Goal: Transaction & Acquisition: Purchase product/service

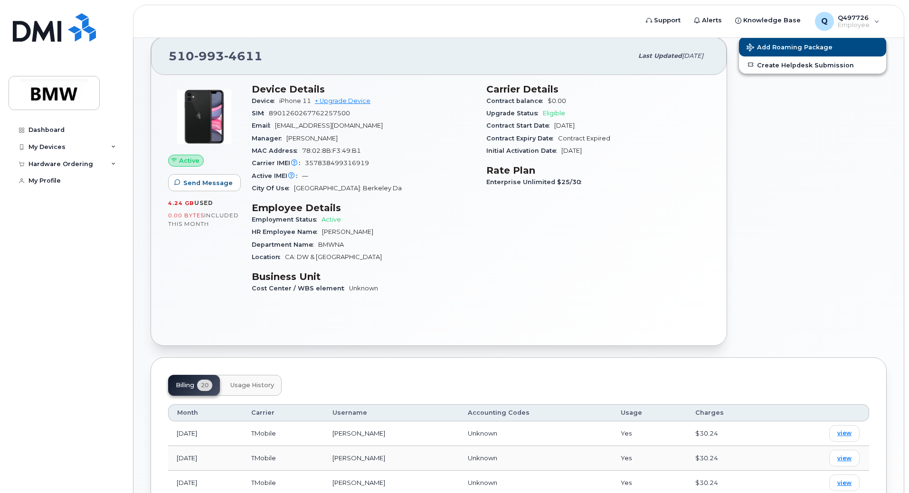
scroll to position [82, 0]
click at [350, 102] on link "+ Upgrade Device" at bounding box center [343, 100] width 56 height 7
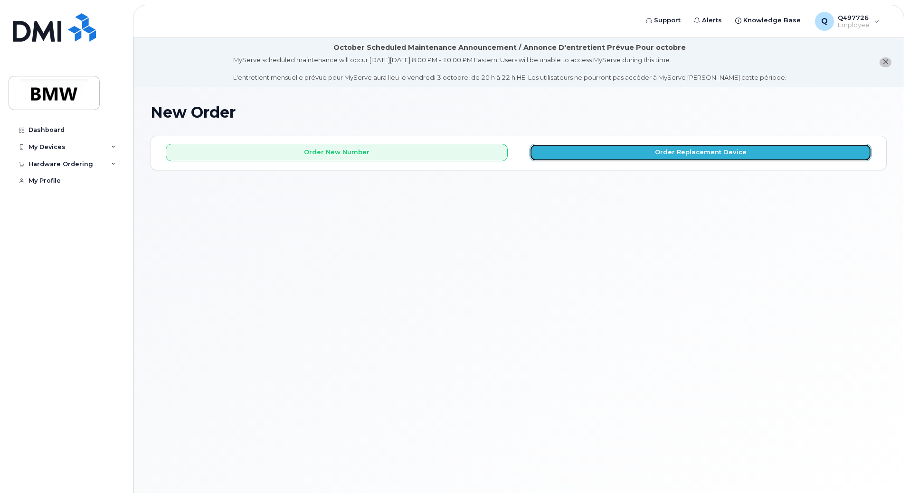
click at [574, 152] on button "Order Replacement Device" at bounding box center [700, 153] width 342 height 18
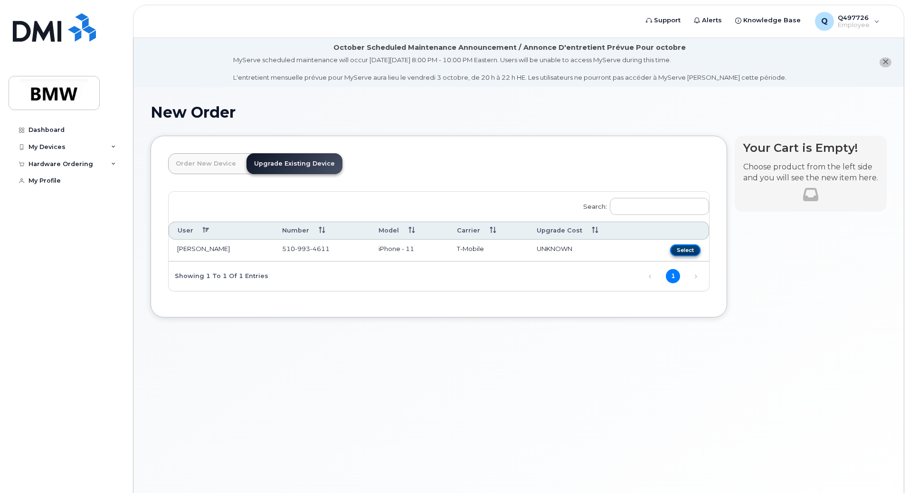
click at [682, 249] on button "Select" at bounding box center [685, 251] width 30 height 12
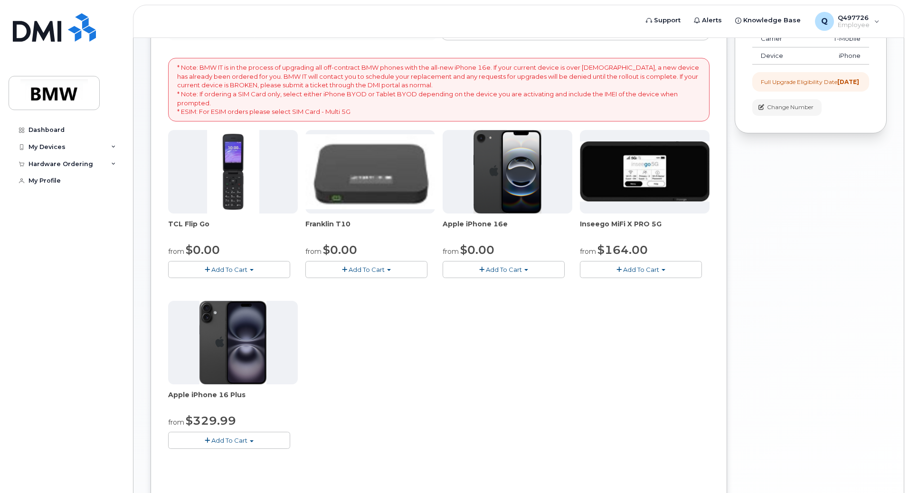
scroll to position [188, 0]
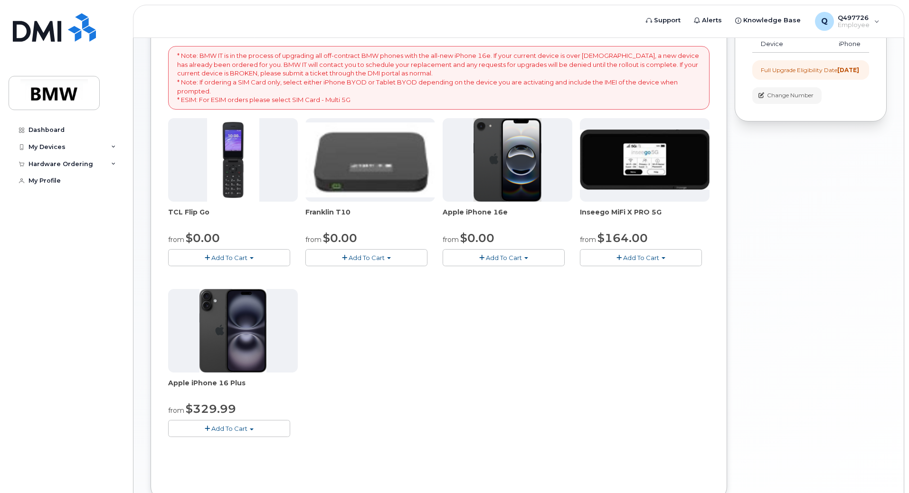
click at [242, 429] on span "Add To Cart" at bounding box center [229, 429] width 36 height 8
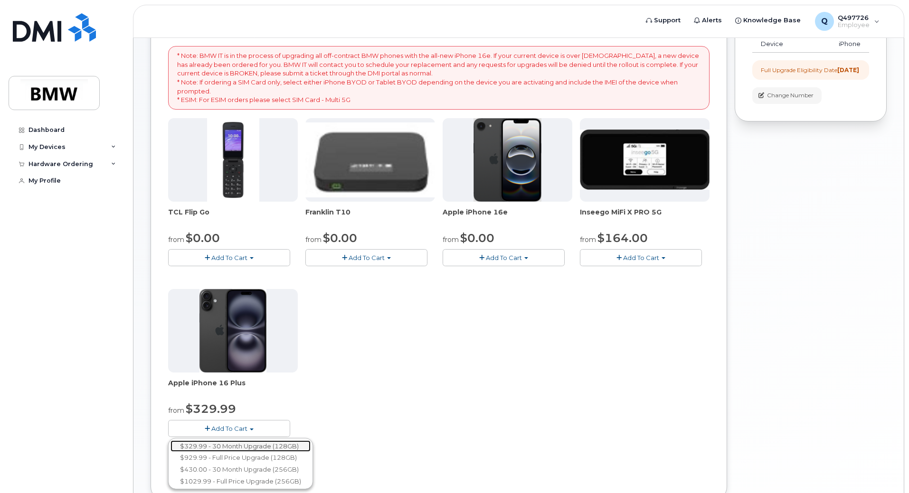
click at [247, 445] on link "$329.99 - 30 Month Upgrade (128GB)" at bounding box center [240, 447] width 140 height 12
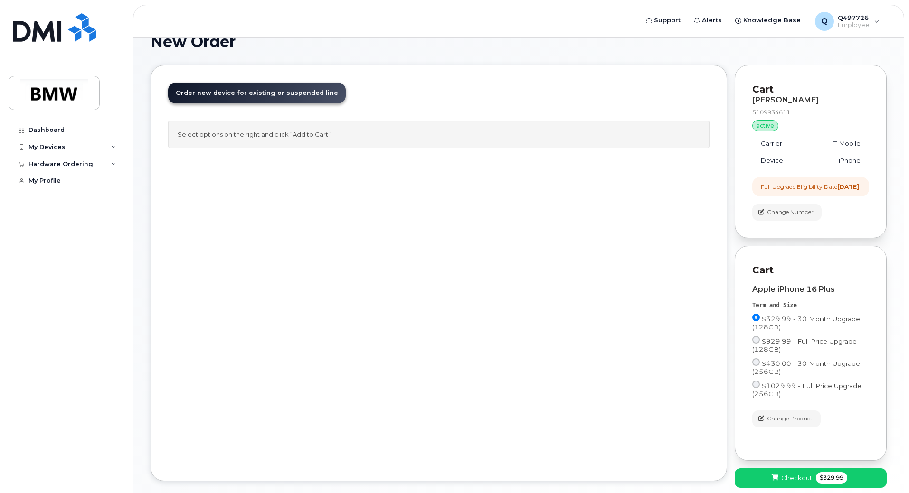
scroll to position [88, 0]
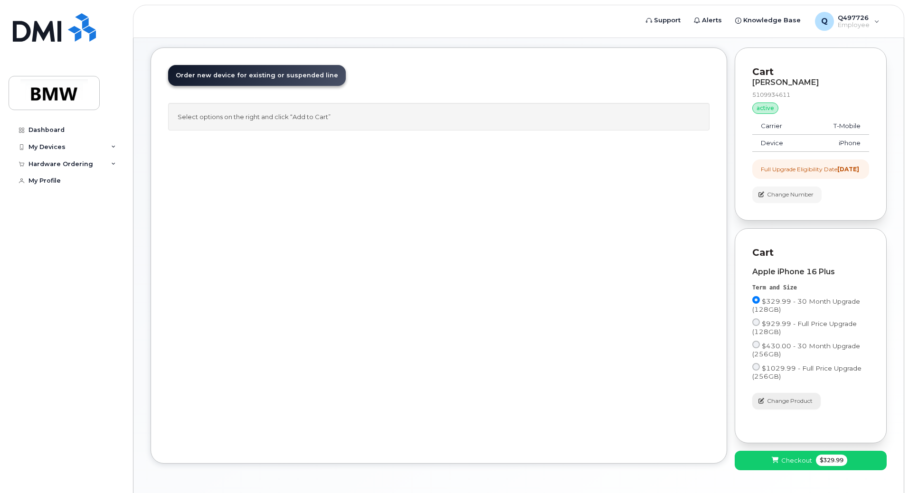
click at [780, 405] on button "Change Product" at bounding box center [786, 401] width 68 height 17
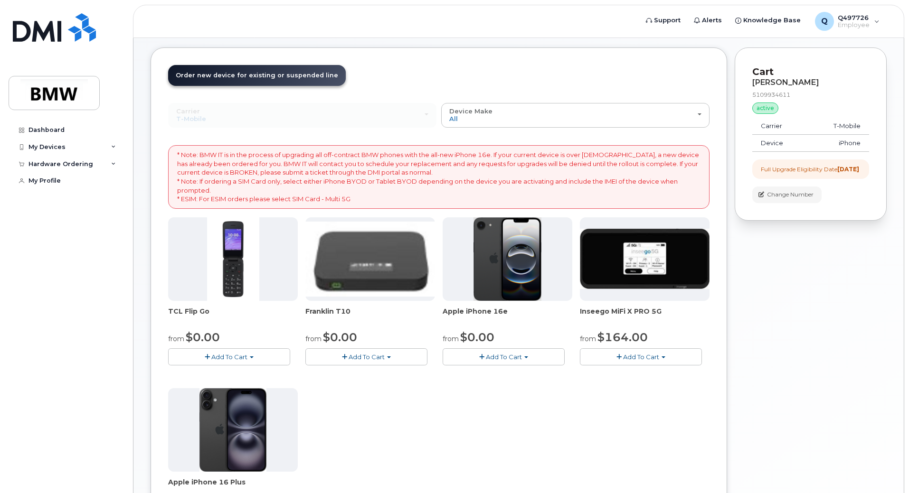
scroll to position [256, 0]
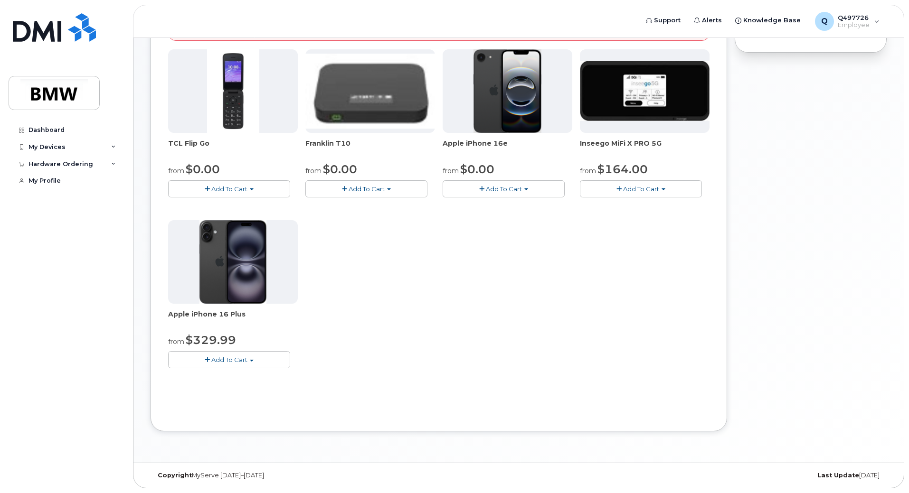
click at [252, 292] on img at bounding box center [232, 262] width 67 height 84
click at [280, 336] on div "from $329.99" at bounding box center [233, 340] width 130 height 16
click at [261, 362] on button "Add To Cart" at bounding box center [229, 359] width 122 height 17
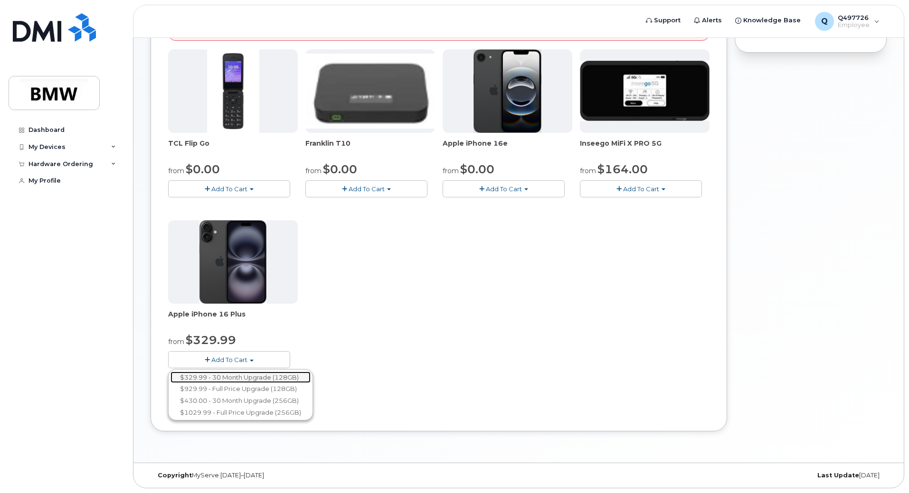
click at [262, 378] on link "$329.99 - 30 Month Upgrade (128GB)" at bounding box center [240, 378] width 140 height 12
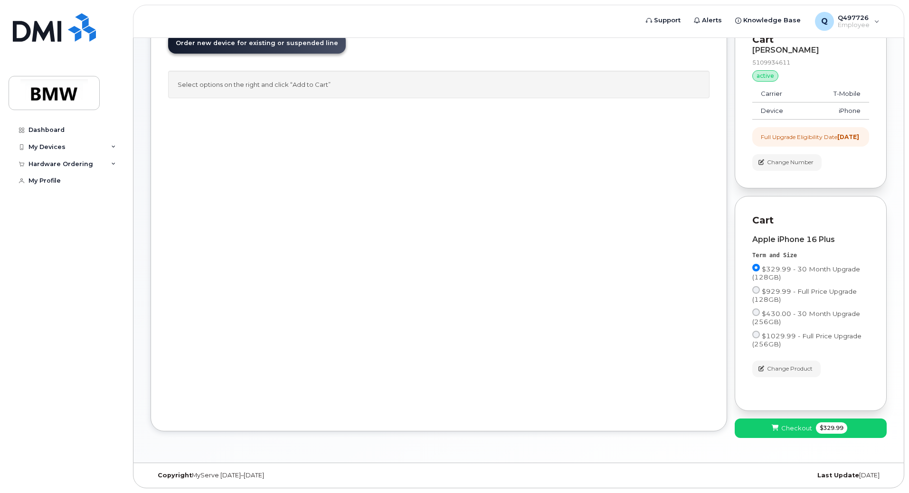
scroll to position [129, 0]
click at [774, 424] on span at bounding box center [775, 428] width 9 height 9
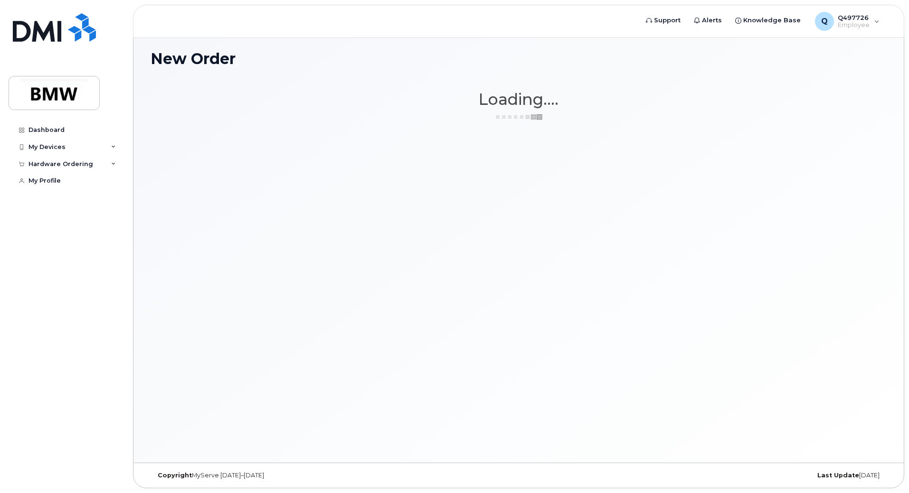
scroll to position [54, 0]
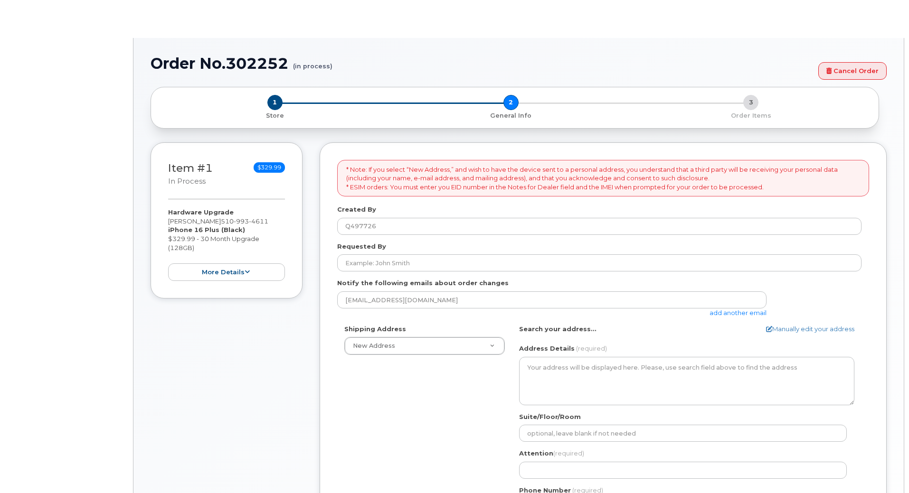
select select
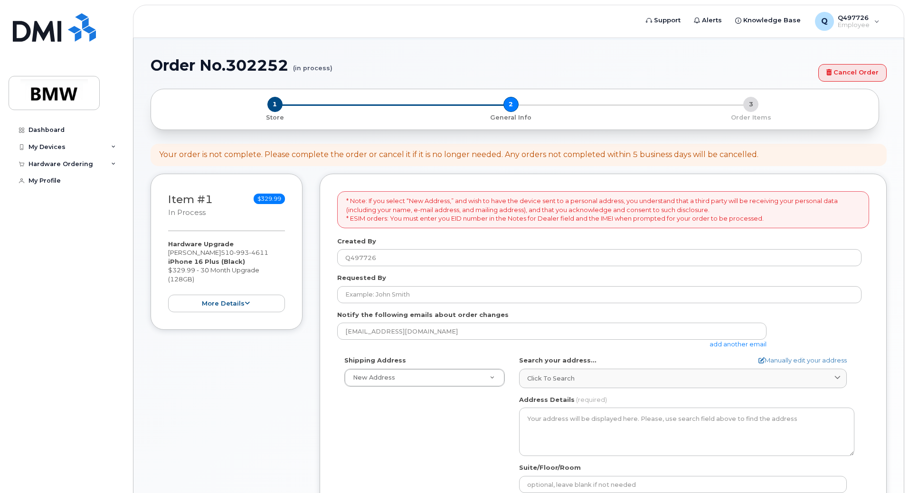
scroll to position [47, 0]
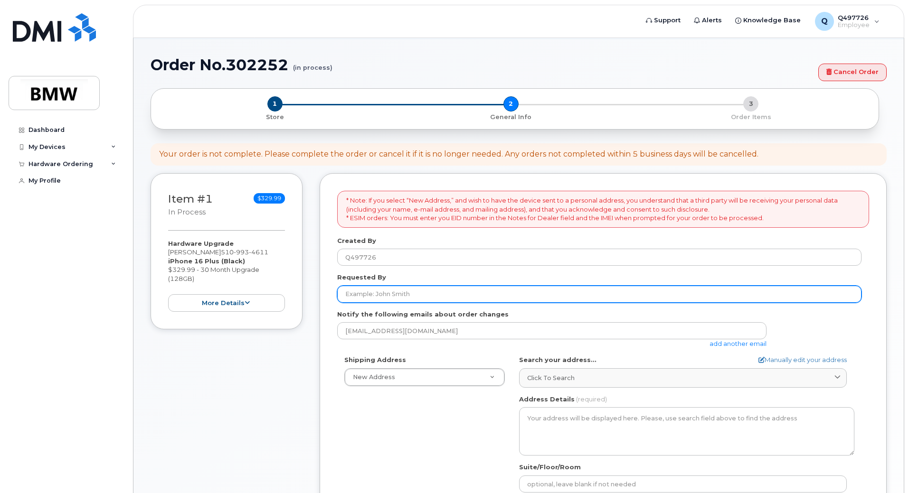
click at [389, 300] on input "Requested By" at bounding box center [599, 294] width 524 height 17
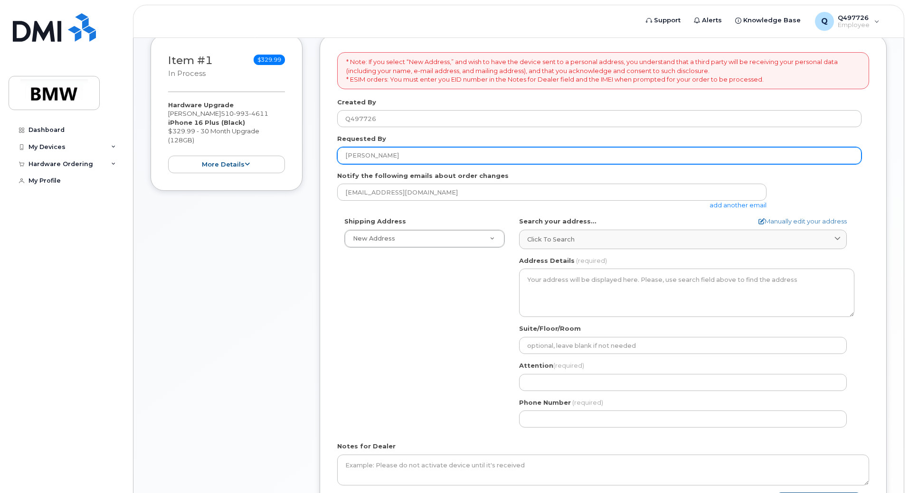
scroll to position [189, 0]
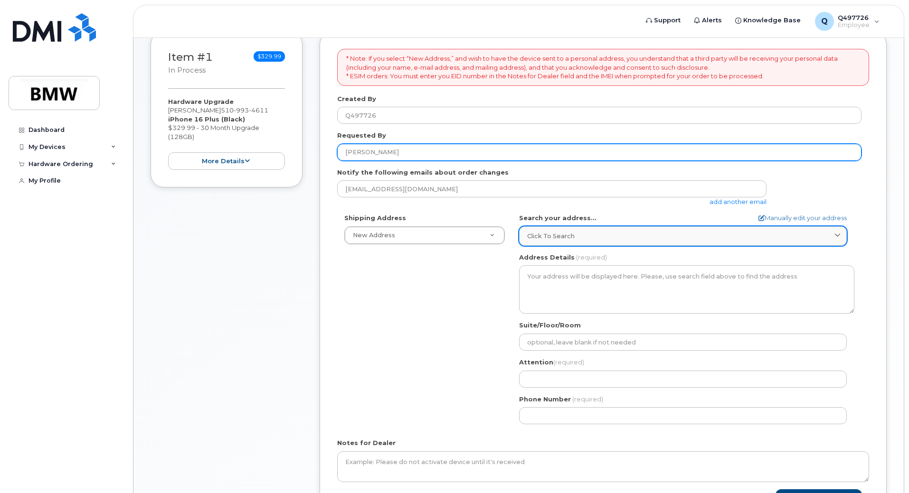
type input "[PERSON_NAME]"
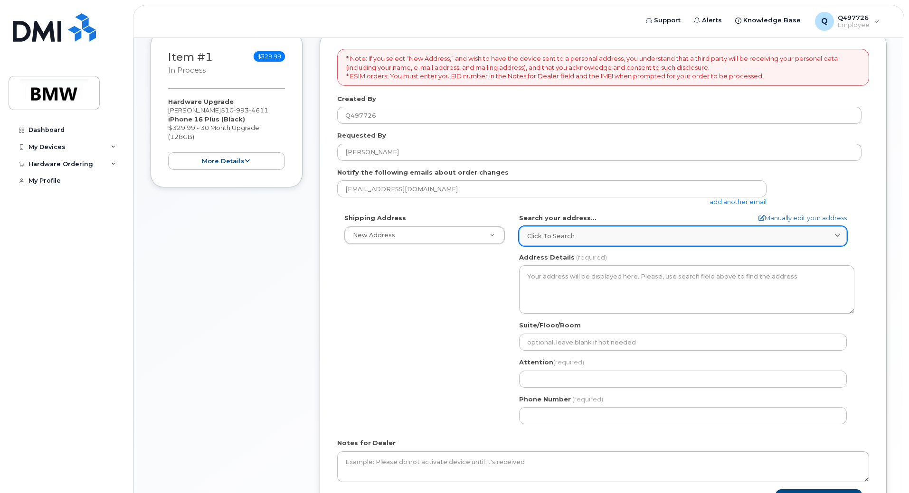
click at [534, 234] on span "Click to search" at bounding box center [550, 236] width 47 height 9
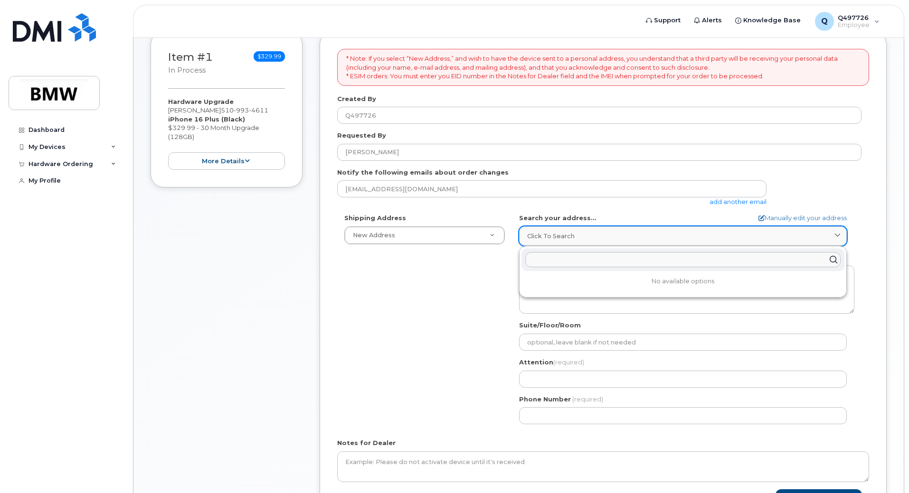
click at [534, 234] on span "Click to search" at bounding box center [550, 236] width 47 height 9
click at [458, 274] on div "Shipping Address New Address New Address BMW MC Plant BMW North America Financi…" at bounding box center [599, 323] width 524 height 218
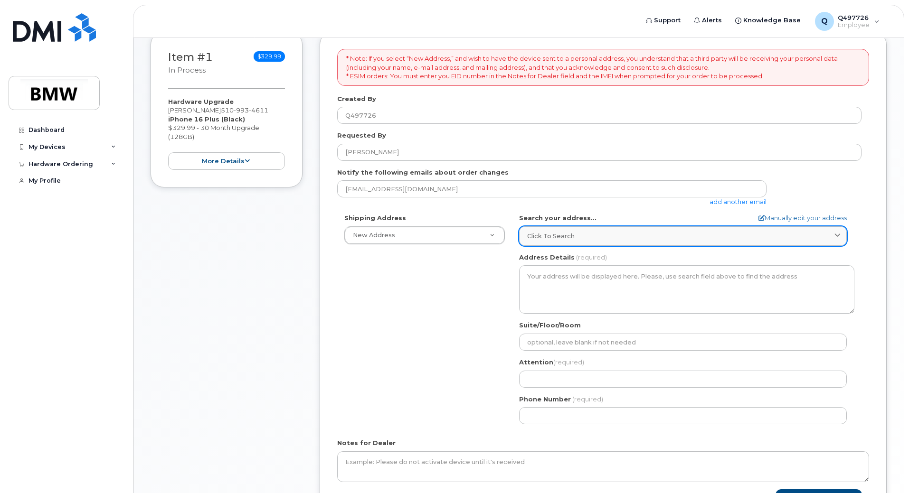
click at [530, 238] on span "Click to search" at bounding box center [550, 236] width 47 height 9
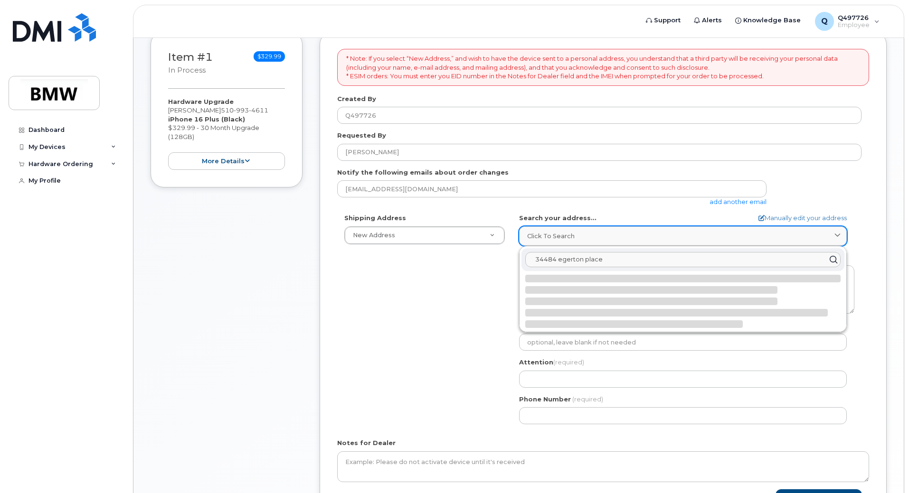
click at [775, 490] on button "Save and Continue" at bounding box center [818, 499] width 86 height 18
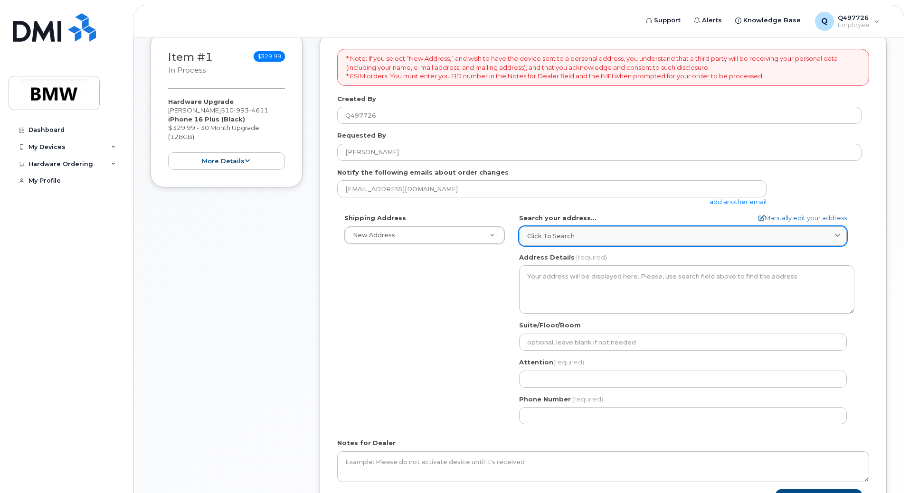
click at [581, 239] on div "Click to search" at bounding box center [682, 236] width 311 height 9
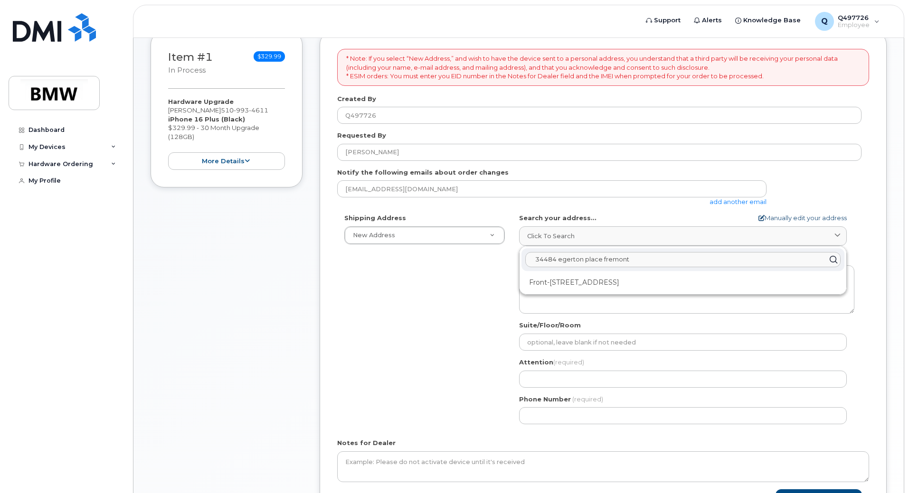
type input "34484 egerton place fremont"
click at [820, 219] on link "Manually edit your address" at bounding box center [802, 218] width 88 height 9
select select
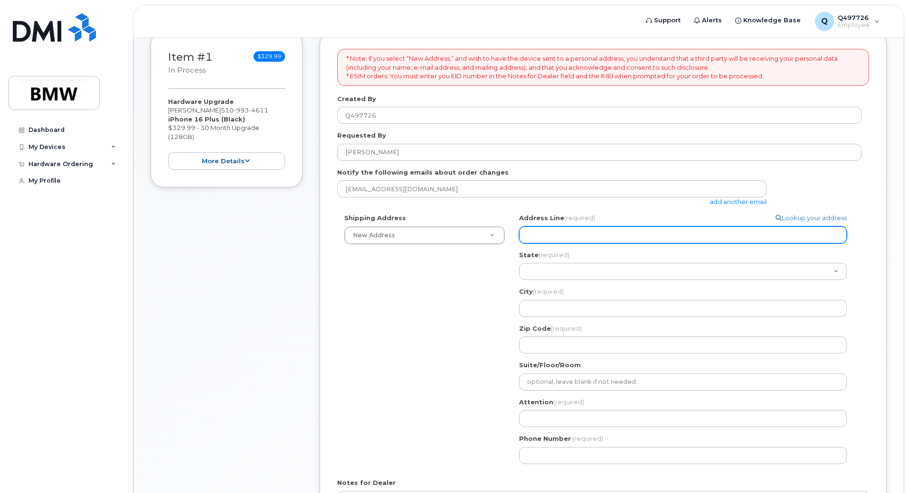
click at [713, 243] on input "Address Line (required)" at bounding box center [683, 234] width 328 height 17
select select
type input "3"
select select
type input "34"
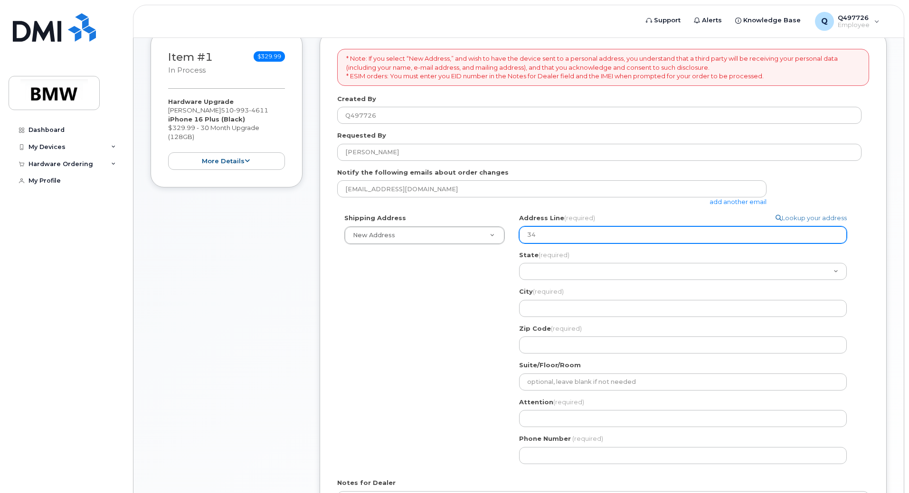
select select
type input "344"
select select
type input "3448"
select select
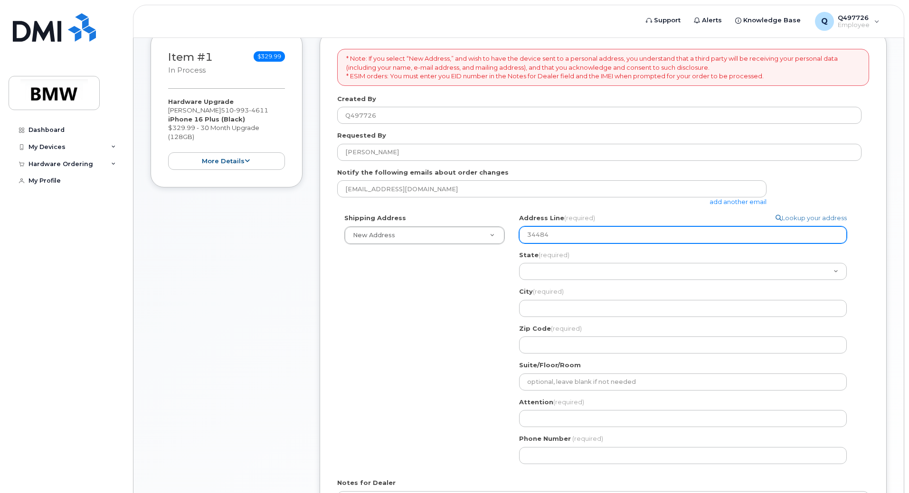
type input "34484"
select select
type input "34484 E"
select select
type input "34484 Eg"
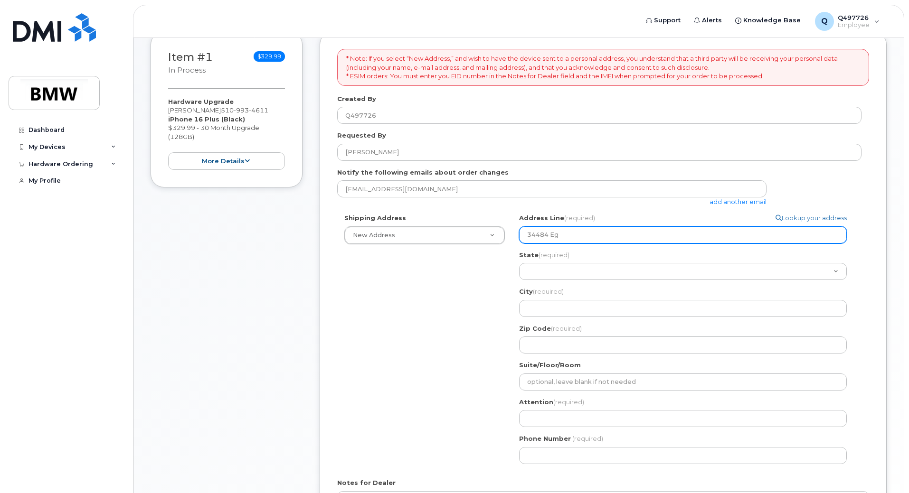
select select
type input "34484 Ege"
select select
type input "34484 Eger"
select select
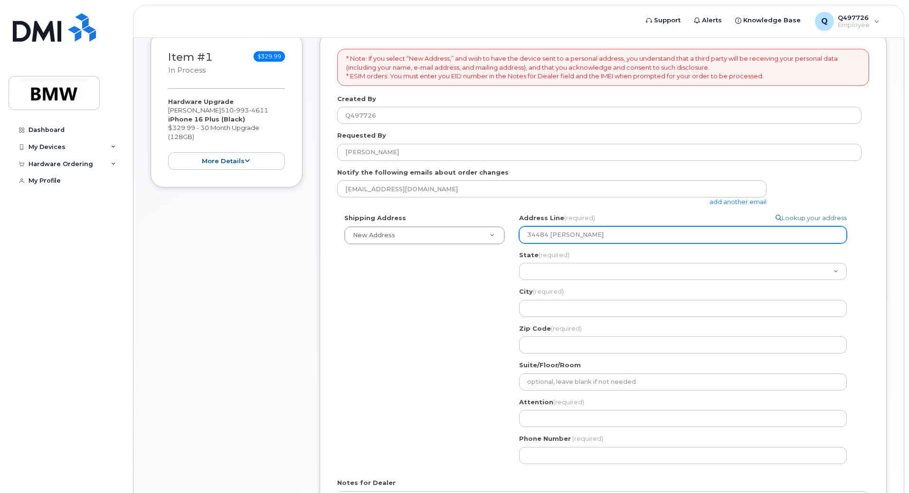
type input "34484 Egert"
select select
type input "34484 Egerto"
select select
type input "34484 Egerton"
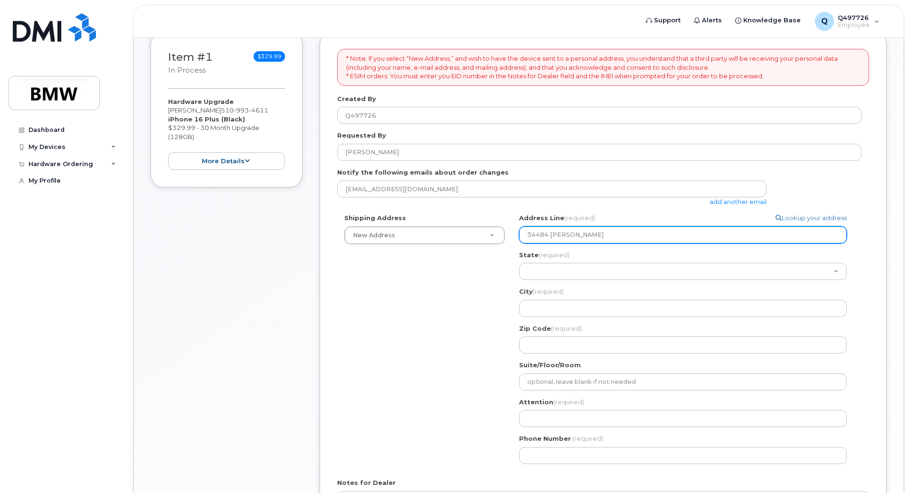
select select
type input "34484 Egerton P"
select select
type input "34484 Egerton Pl"
select select
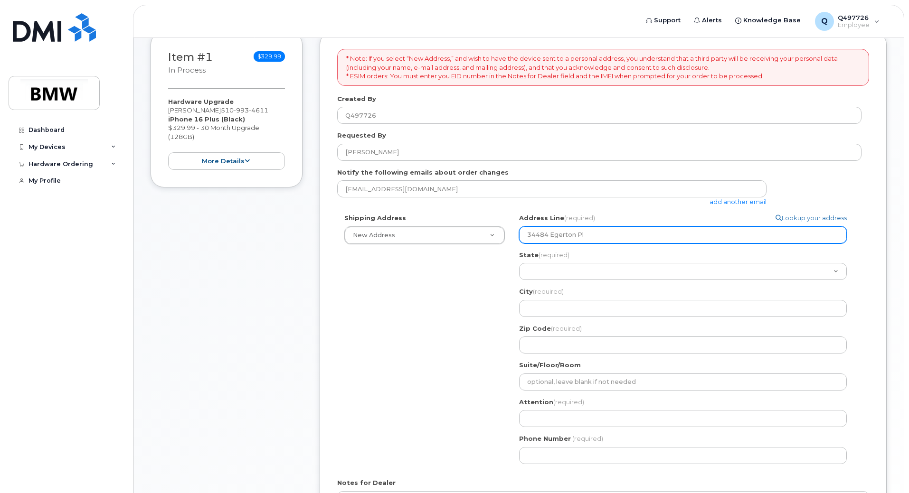
type input "34484 Egerton Pla"
select select
type input "34484 Egerton Plac"
select select
type input "34484 Egerton Place"
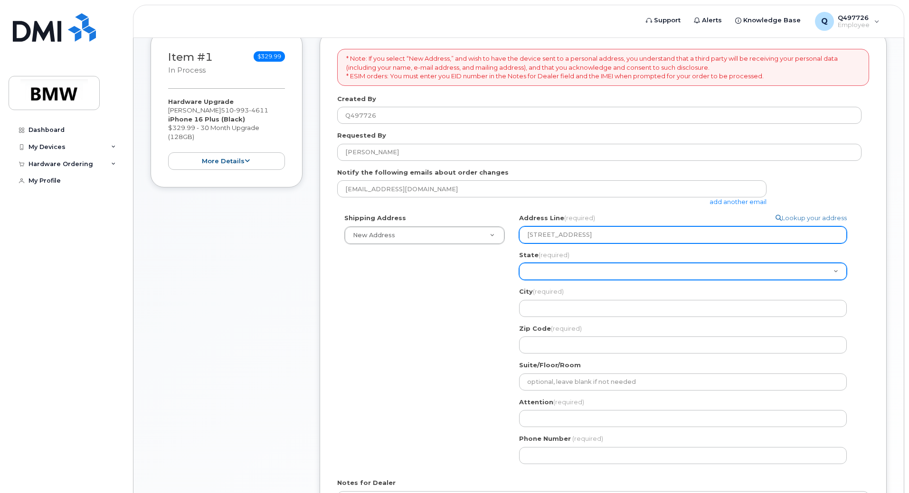
select select "CA"
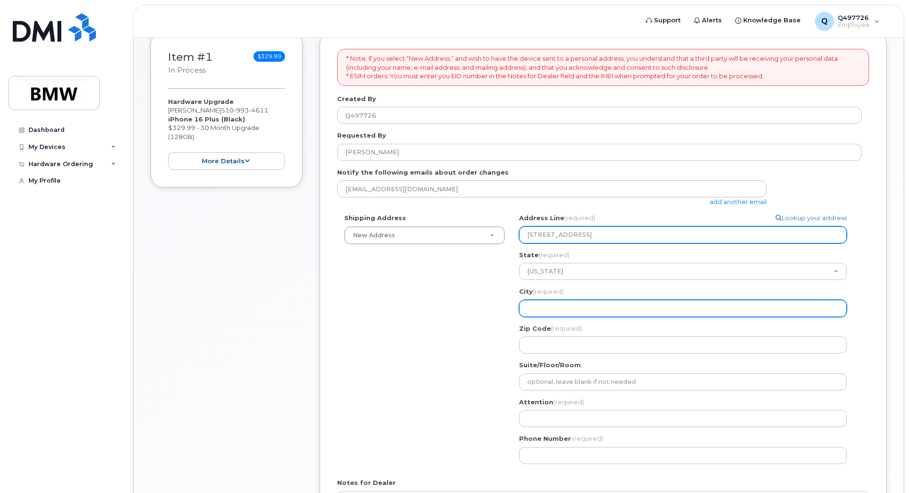
select select
type input "F"
select select
type input "Fr"
select select
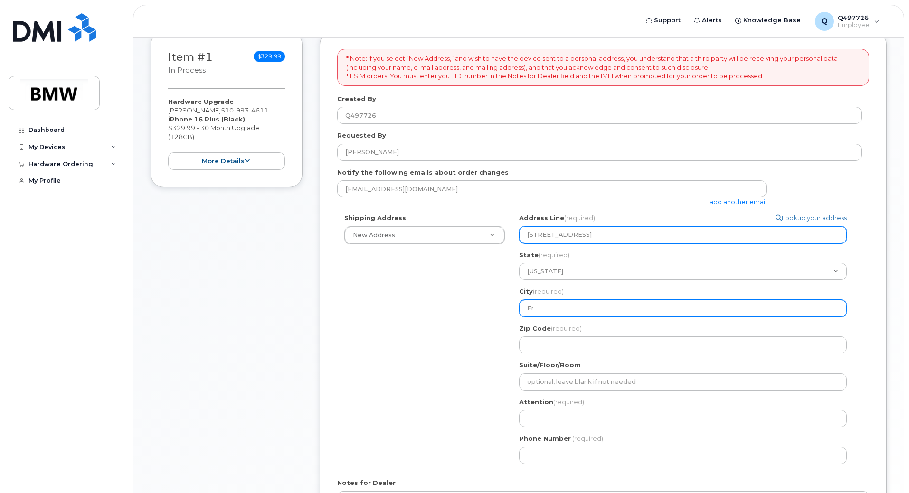
type input "Fre"
select select
type input "Frem"
select select
type input "Fremo"
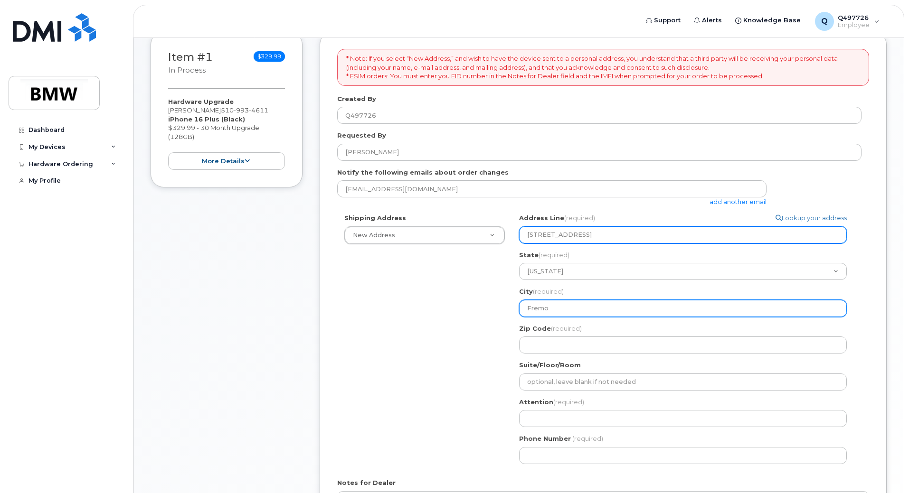
select select
type input "Fremon"
select select
type input "Fremont"
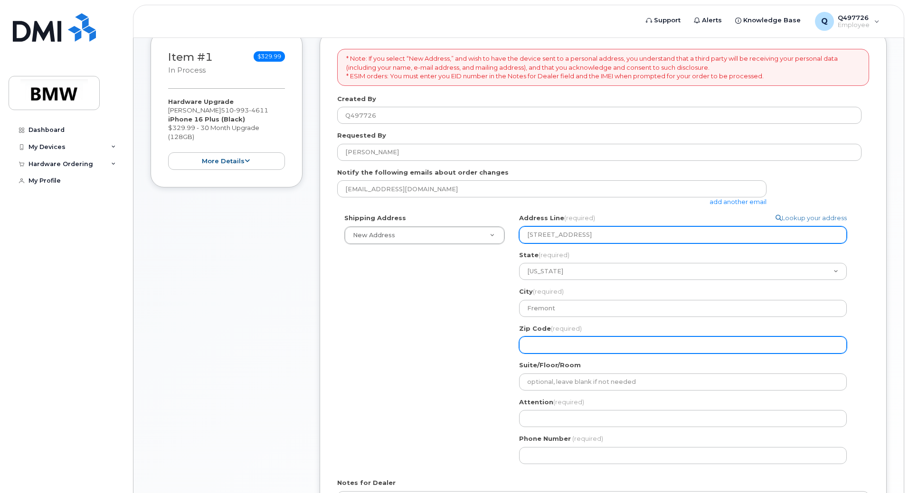
select select
type input "9"
select select
type input "94"
select select
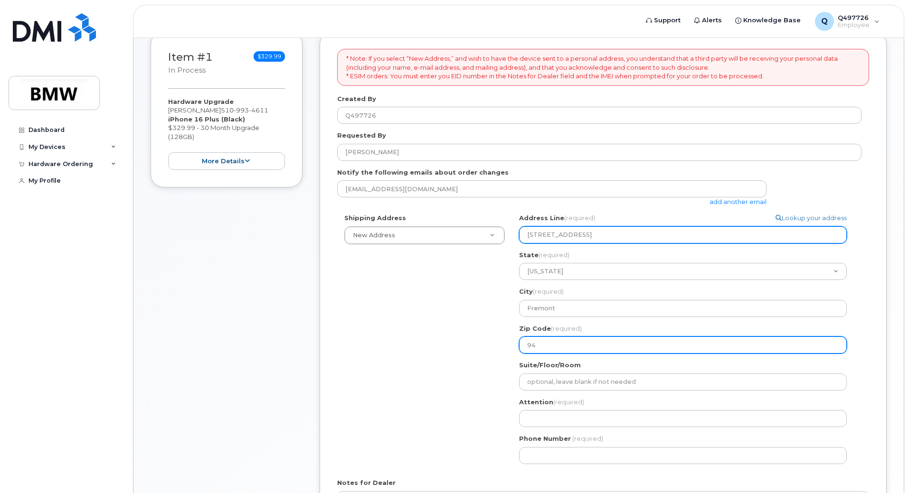
type input "945"
select select
type input "9455"
select select
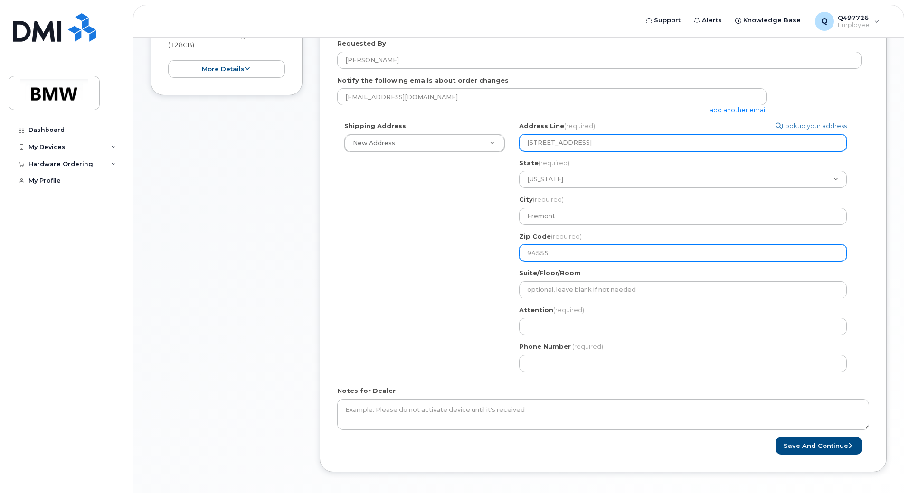
scroll to position [282, 0]
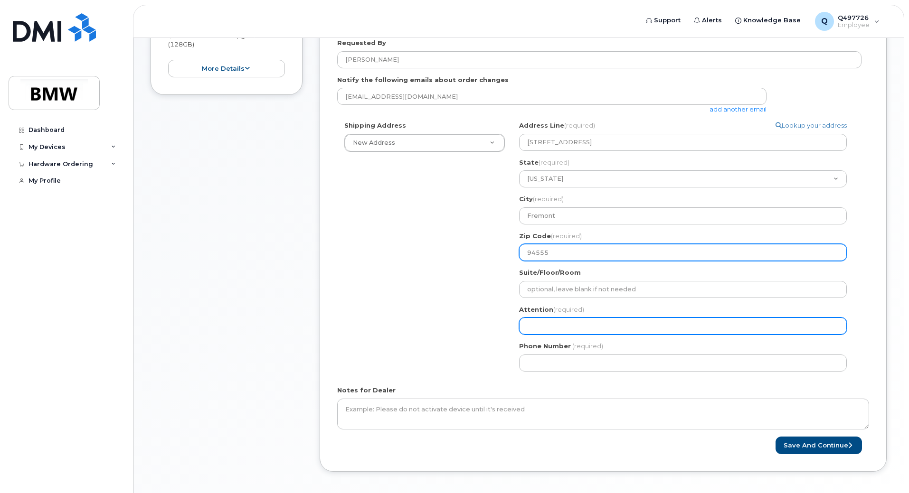
type input "94555"
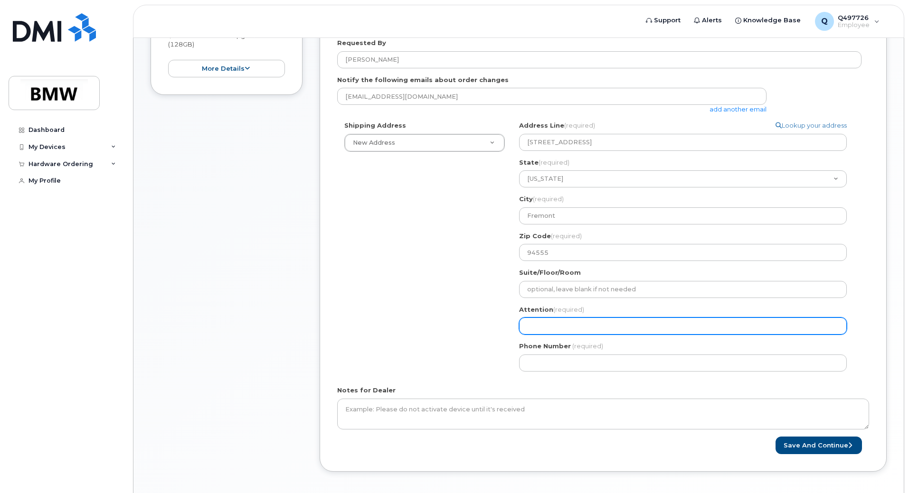
click at [597, 325] on input "Attention (required)" at bounding box center [683, 326] width 328 height 17
select select
type input "N"
select select
type input "Ni"
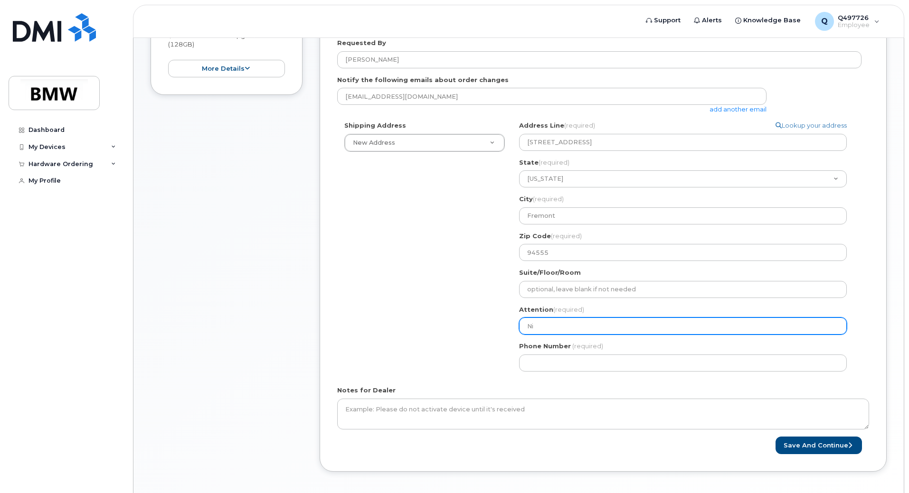
select select
type input "Nik"
select select
type input "Nikh"
select select
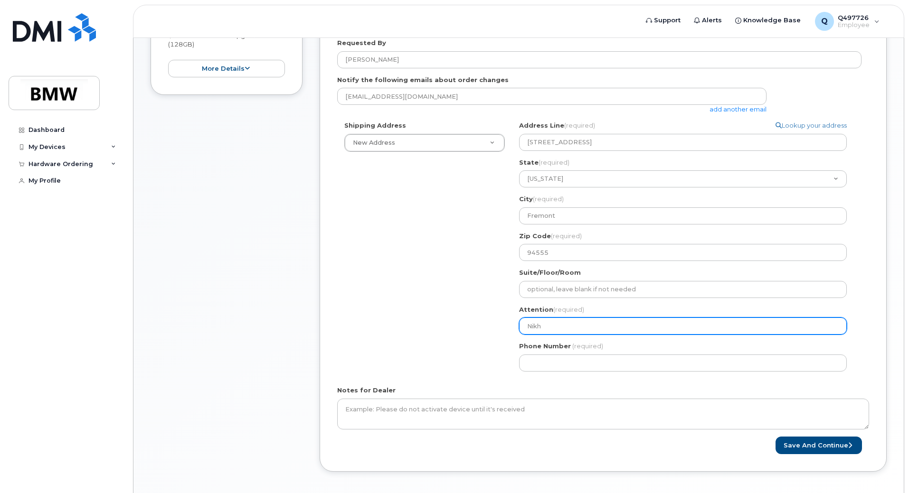
type input "Nikhi"
select select
type input "Nikhil"
select select
type input "Nikhil C"
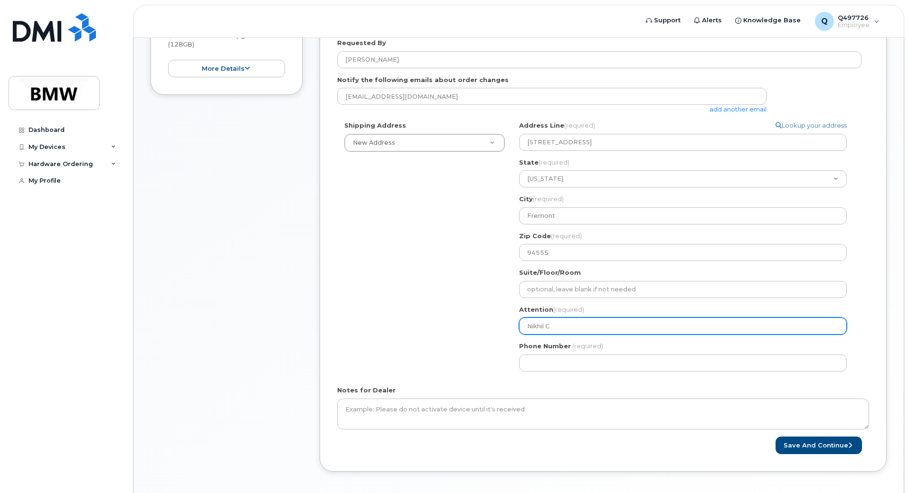
select select
type input "Nikhil Ch"
select select
type input "Nikhil Cho"
select select
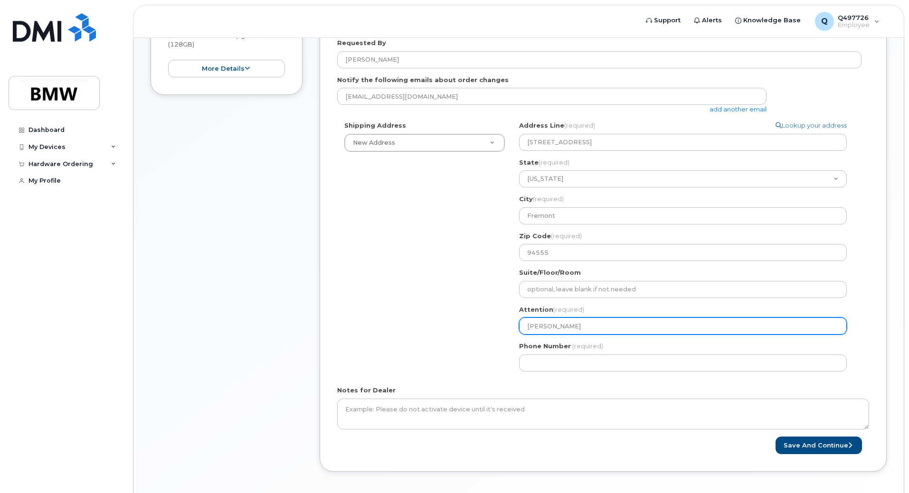
type input "Nikhil Chou"
select select
type input "Nikhil Choud"
select select
type input "Nikhil Choudh"
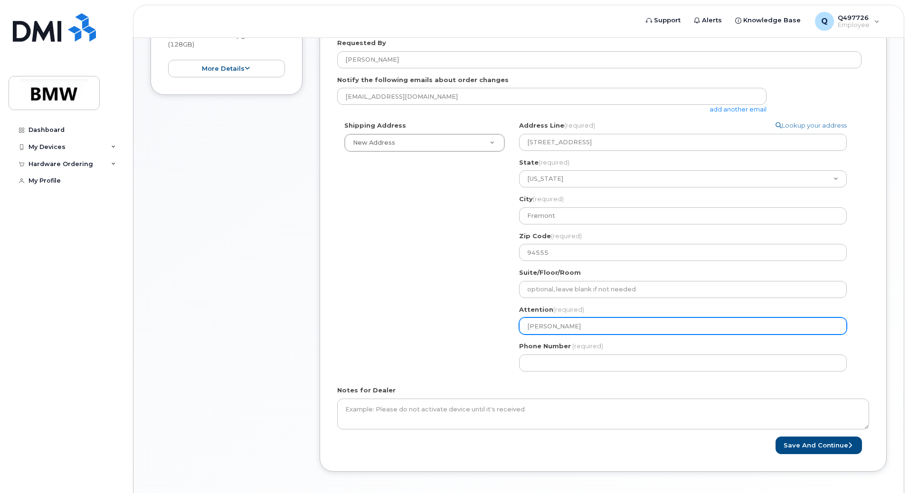
select select
type input "Nikhil Choudha"
select select
type input "Nikhil Choudhar"
select select
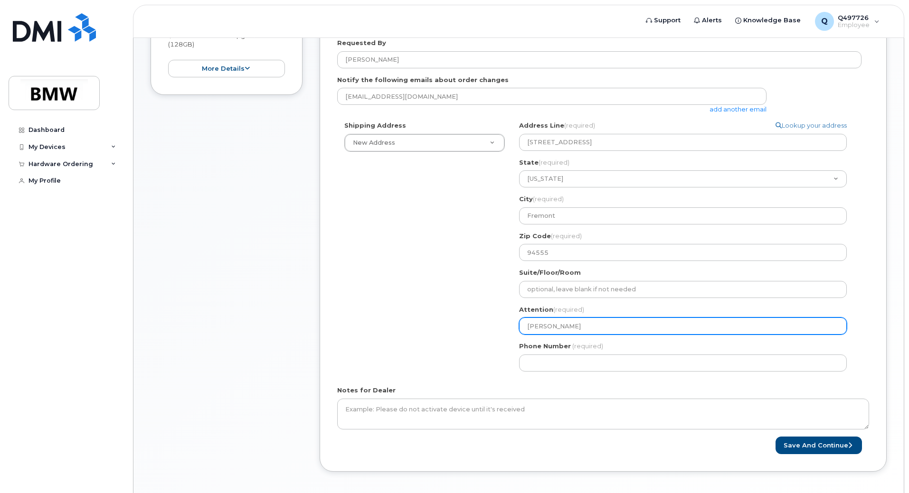
type input "[PERSON_NAME]"
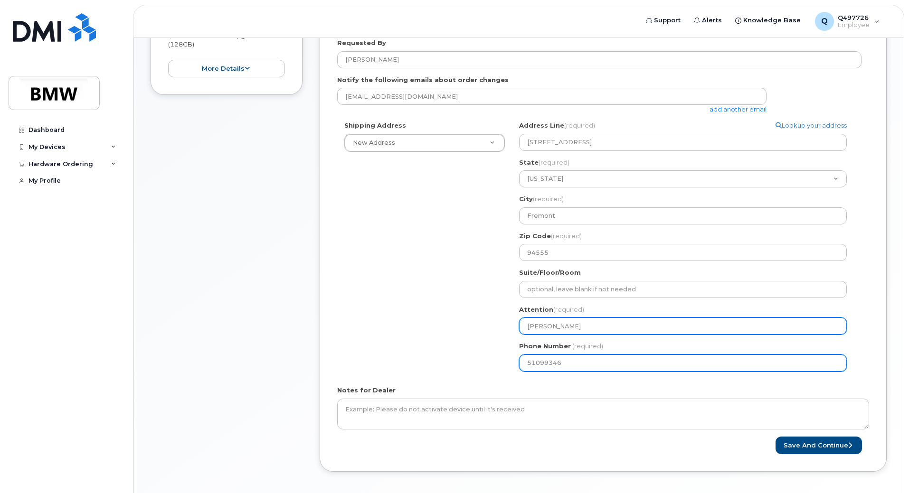
type input "510993461"
select select
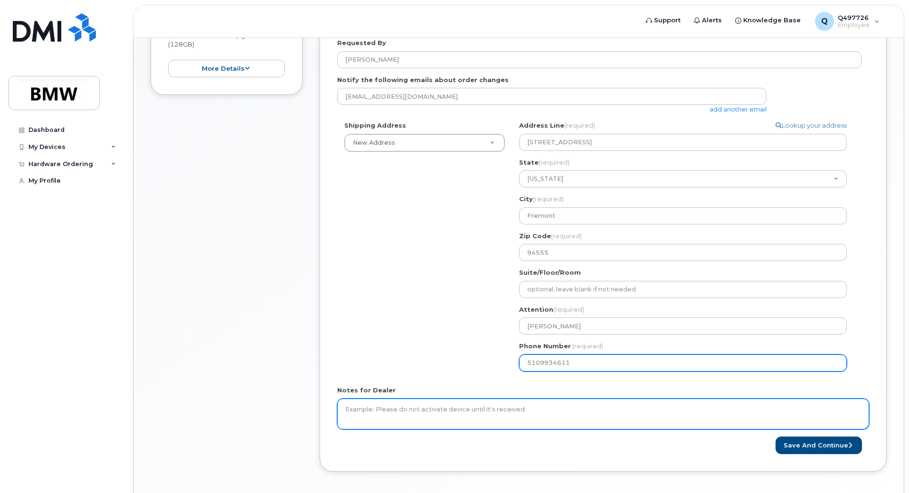
type input "5109934611"
click at [476, 408] on textarea "Notes for Dealer" at bounding box center [603, 414] width 532 height 31
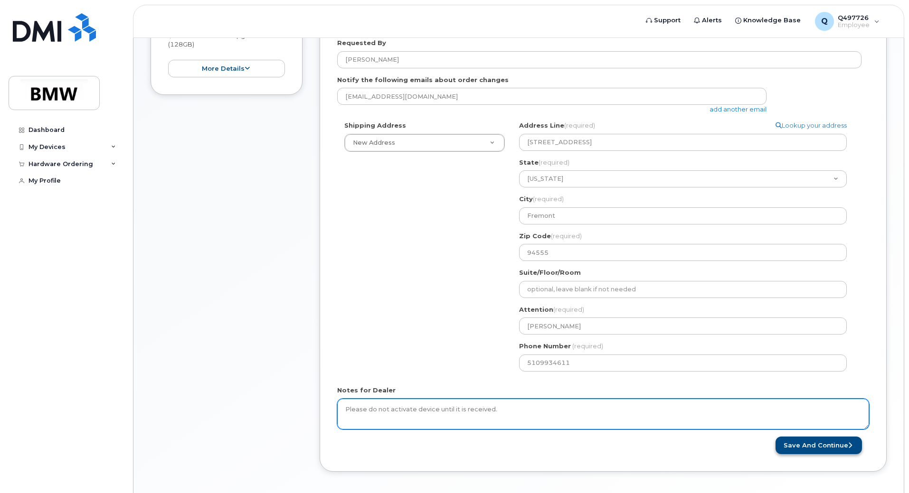
type textarea "Please do not activate device until it is received."
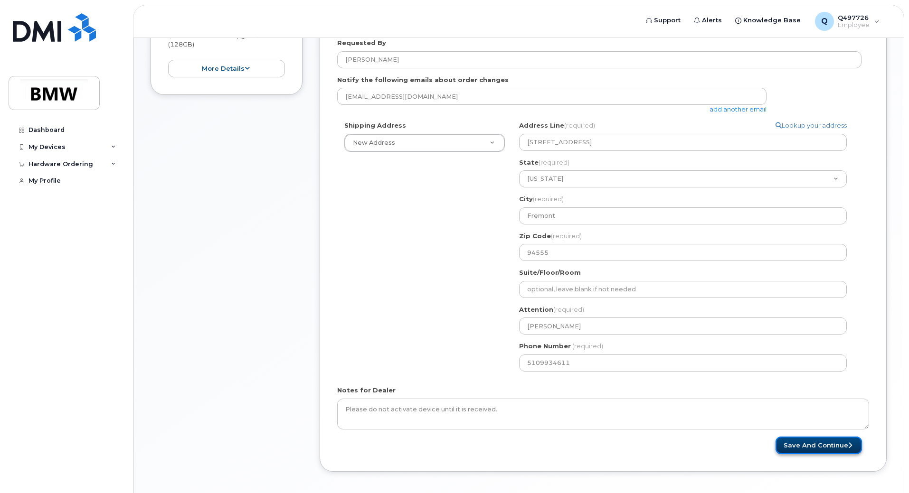
click at [793, 449] on button "Save and Continue" at bounding box center [818, 446] width 86 height 18
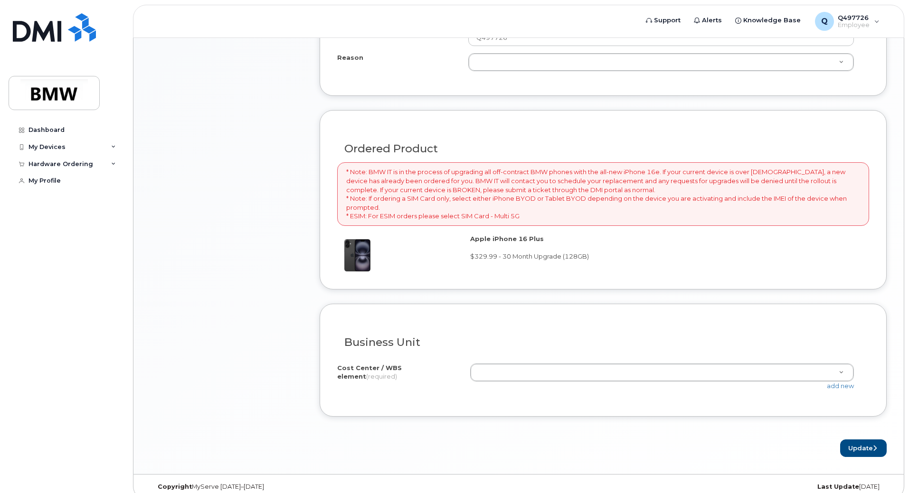
scroll to position [622, 0]
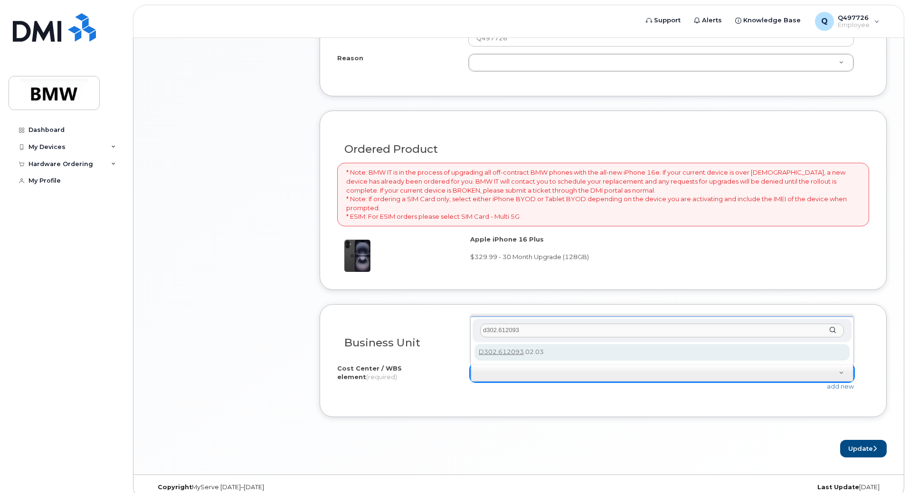
type input "d302.612093"
type input "D302.612093.02.03"
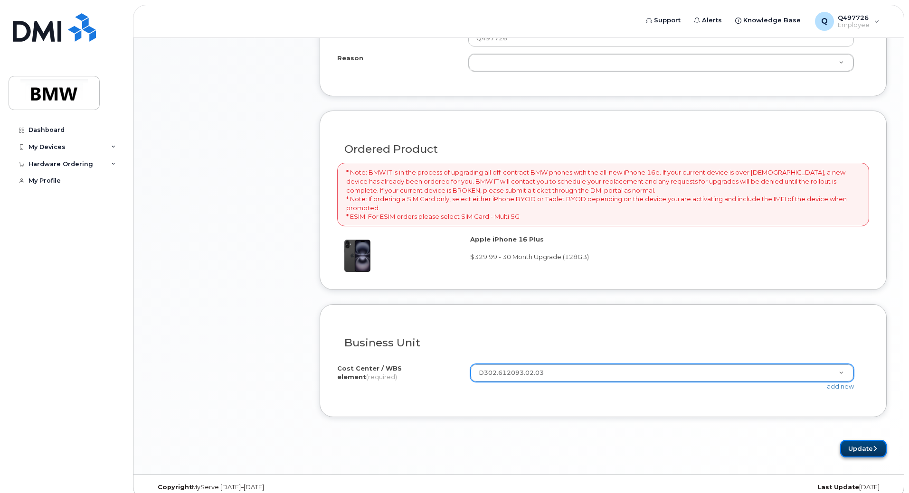
click at [848, 446] on button "Update" at bounding box center [863, 449] width 47 height 18
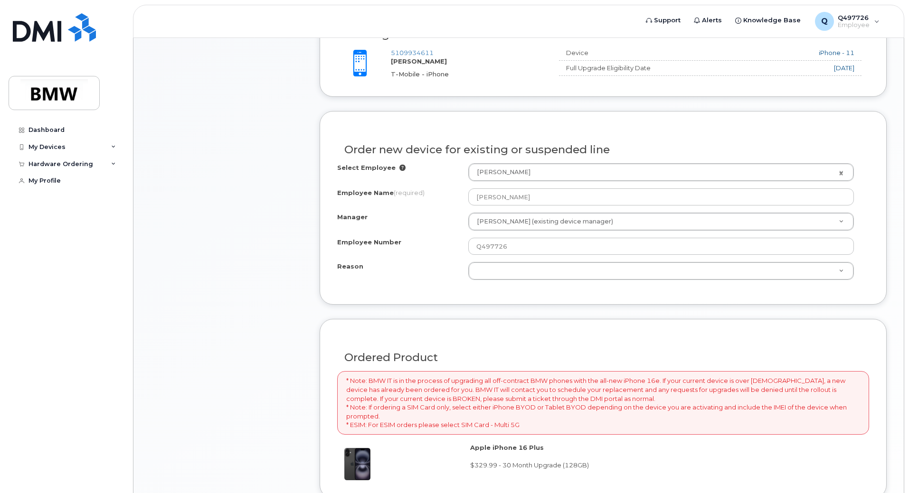
scroll to position [413, 0]
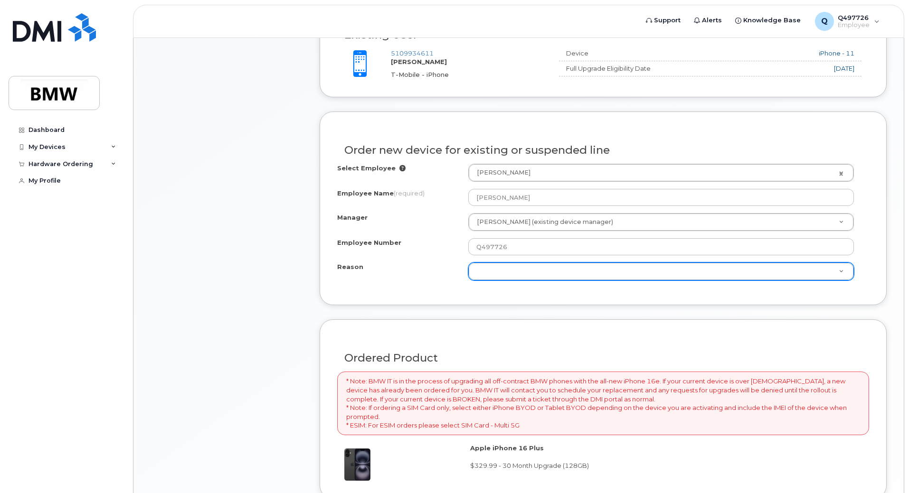
drag, startPoint x: 679, startPoint y: 297, endPoint x: 619, endPoint y: 281, distance: 62.9
click at [619, 281] on div "Reason Reason" at bounding box center [661, 272] width 386 height 18
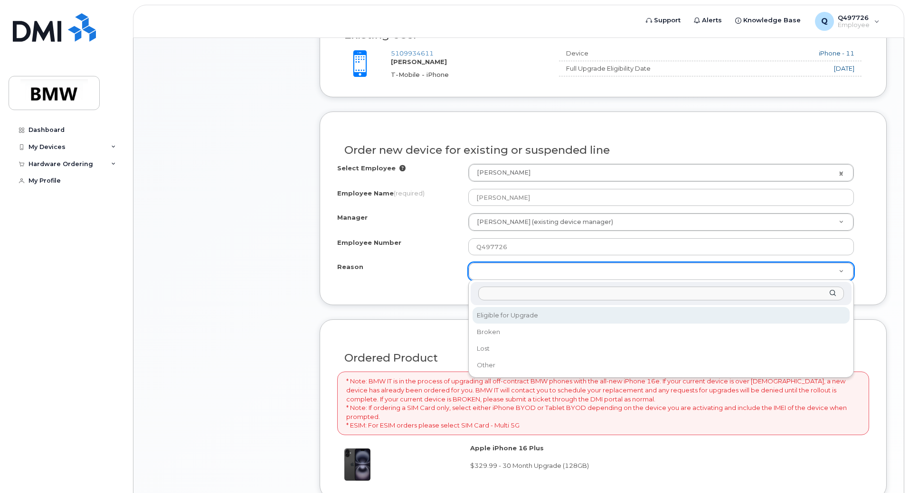
select select "eligible_for_upgrade"
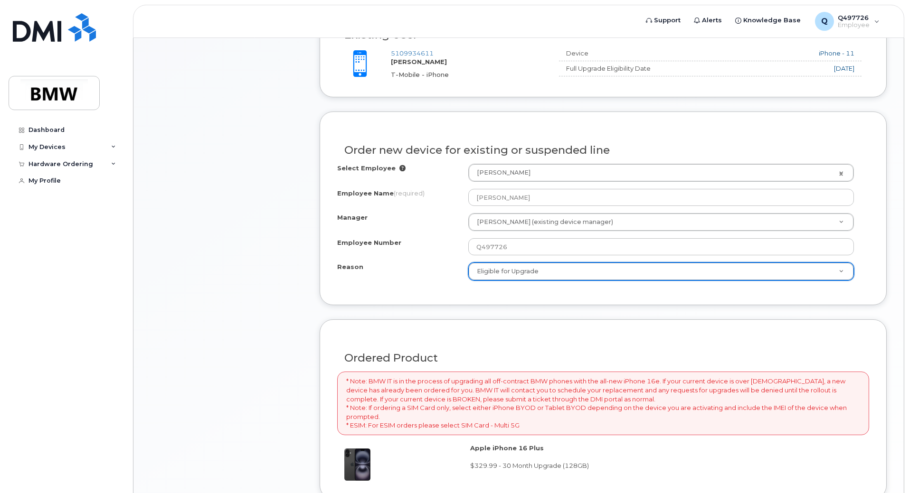
scroll to position [633, 0]
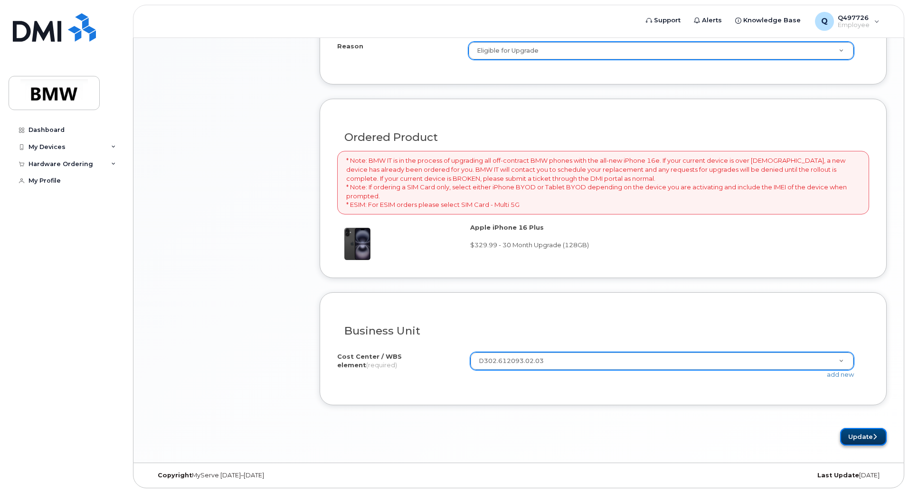
click at [850, 440] on button "Update" at bounding box center [863, 437] width 47 height 18
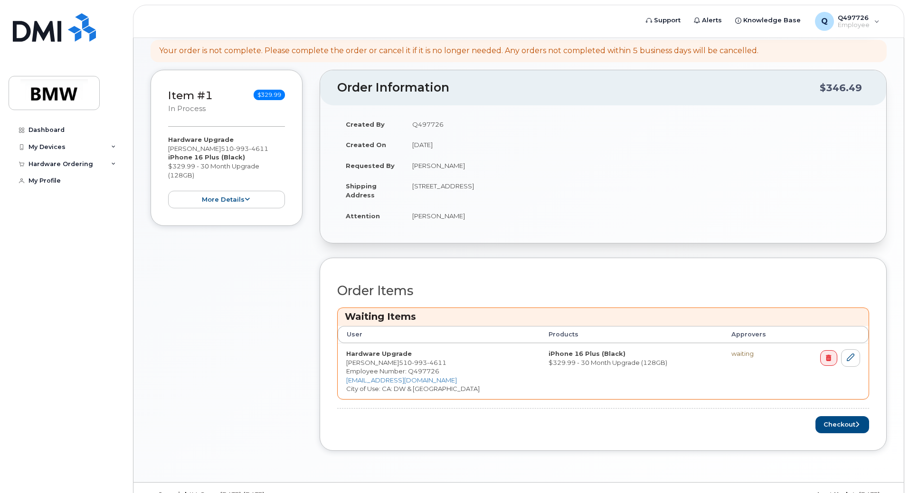
scroll to position [211, 0]
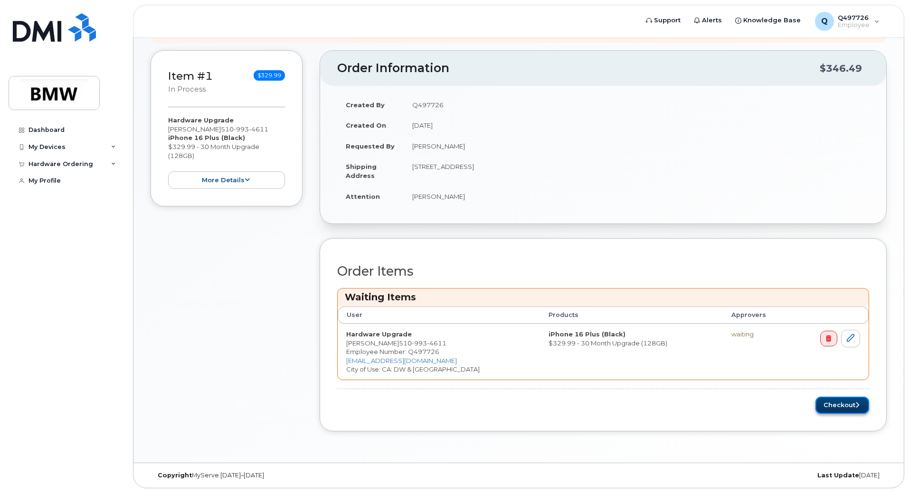
click at [821, 406] on button "Checkout" at bounding box center [842, 406] width 54 height 18
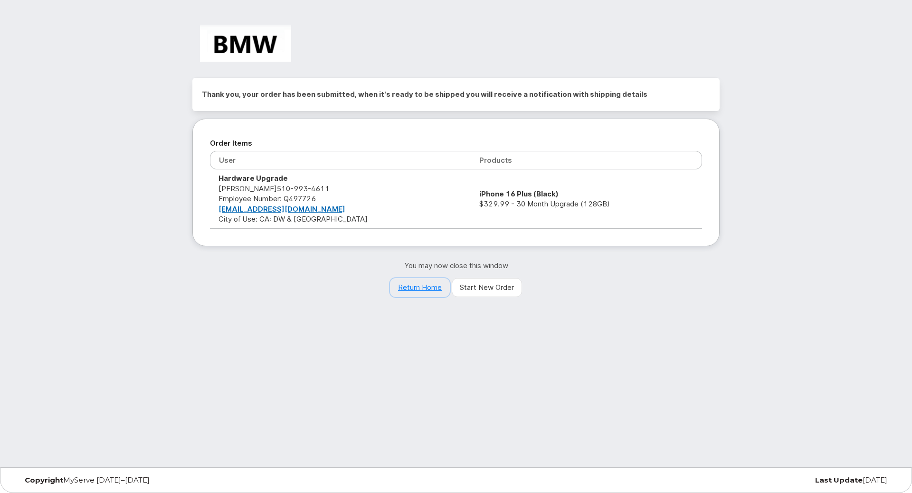
click at [407, 292] on link "Return Home" at bounding box center [420, 287] width 60 height 19
